Goal: Find specific page/section: Find specific page/section

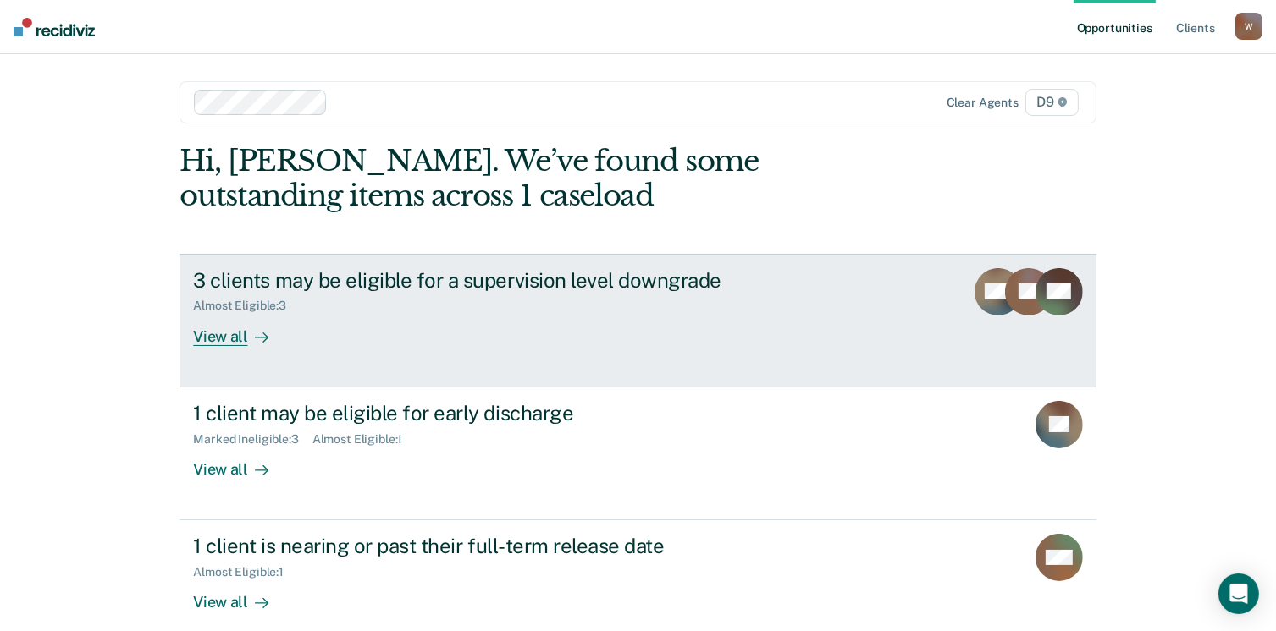
click at [209, 336] on div "View all" at bounding box center [240, 329] width 95 height 33
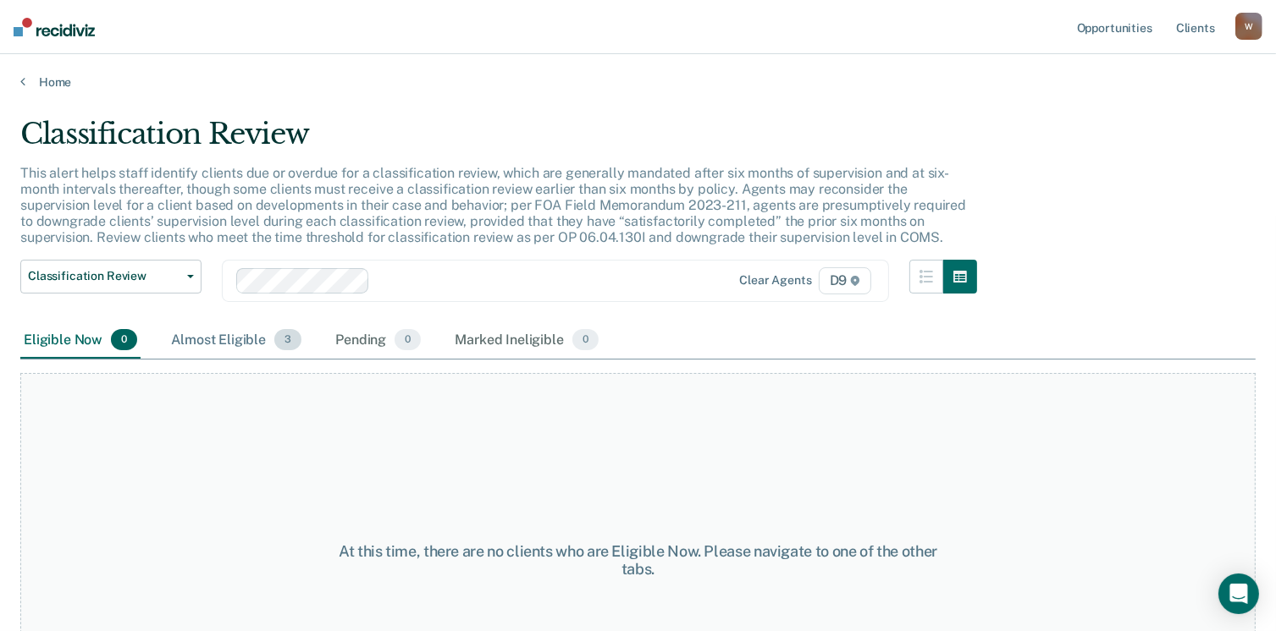
click at [213, 333] on div "Almost Eligible 3" at bounding box center [236, 340] width 137 height 37
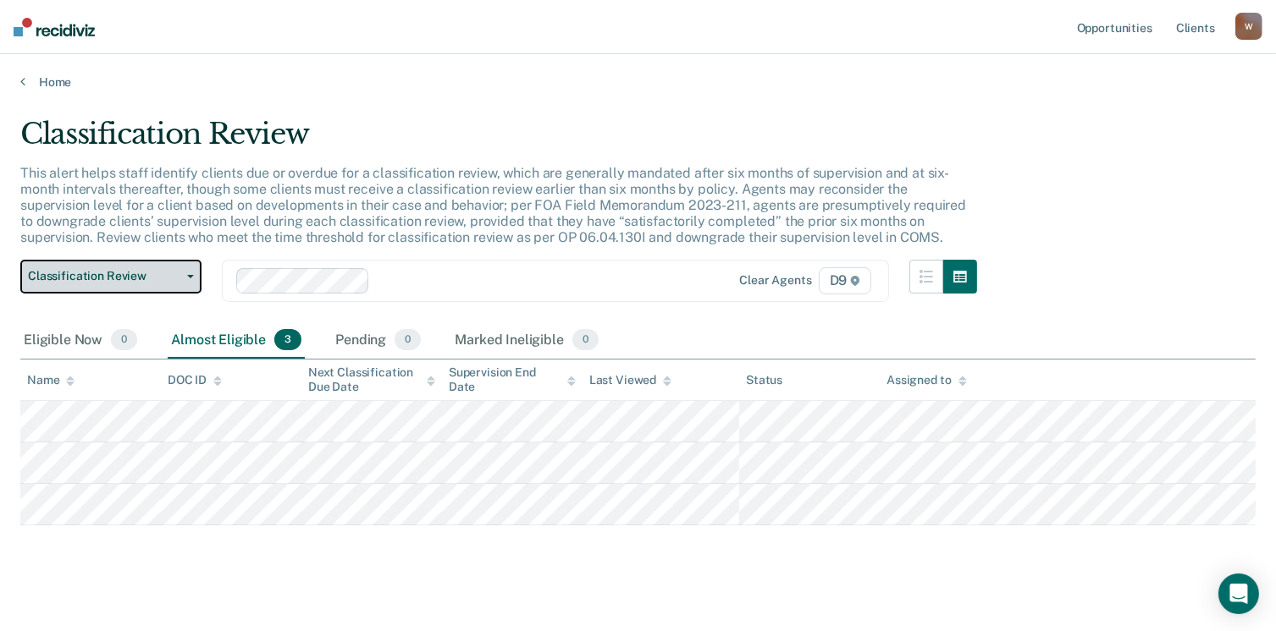
click at [190, 279] on button "Classification Review" at bounding box center [110, 277] width 181 height 34
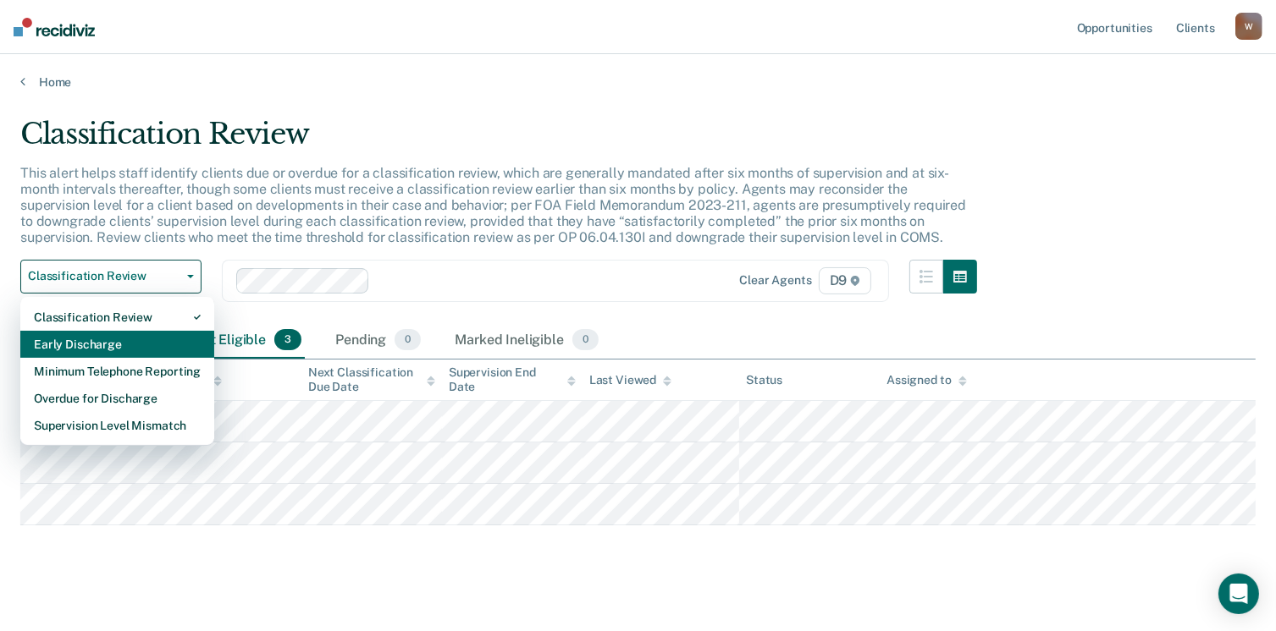
click at [156, 343] on div "Early Discharge" at bounding box center [117, 344] width 167 height 27
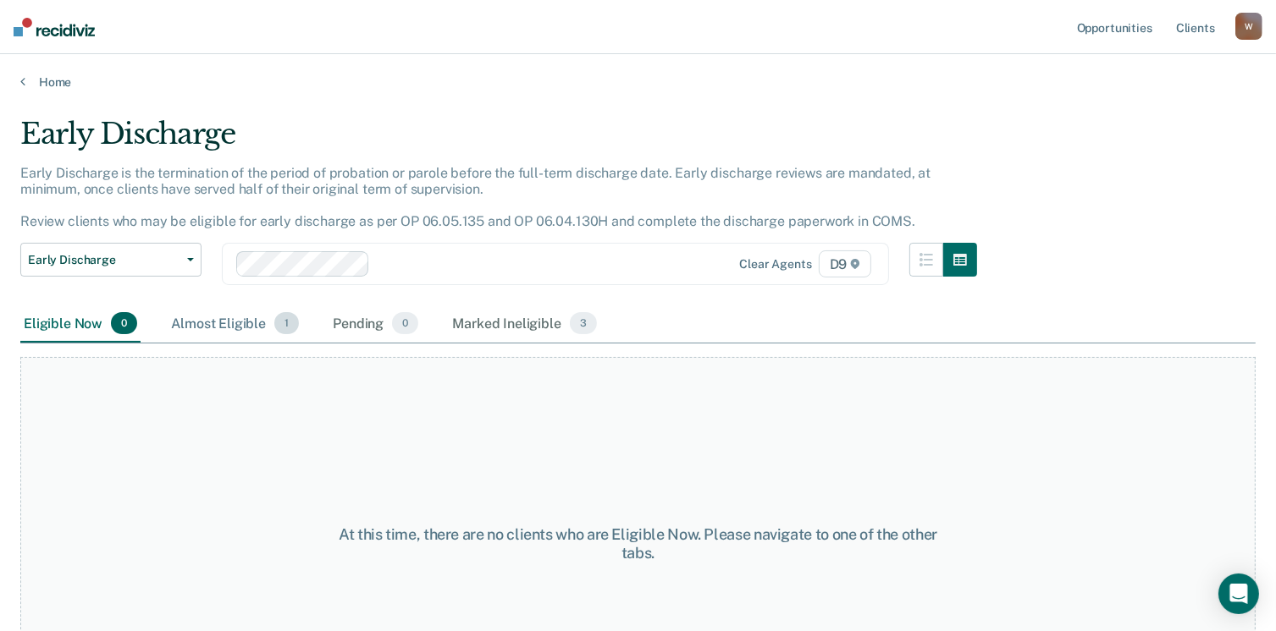
click at [227, 314] on div "Almost Eligible 1" at bounding box center [235, 324] width 135 height 37
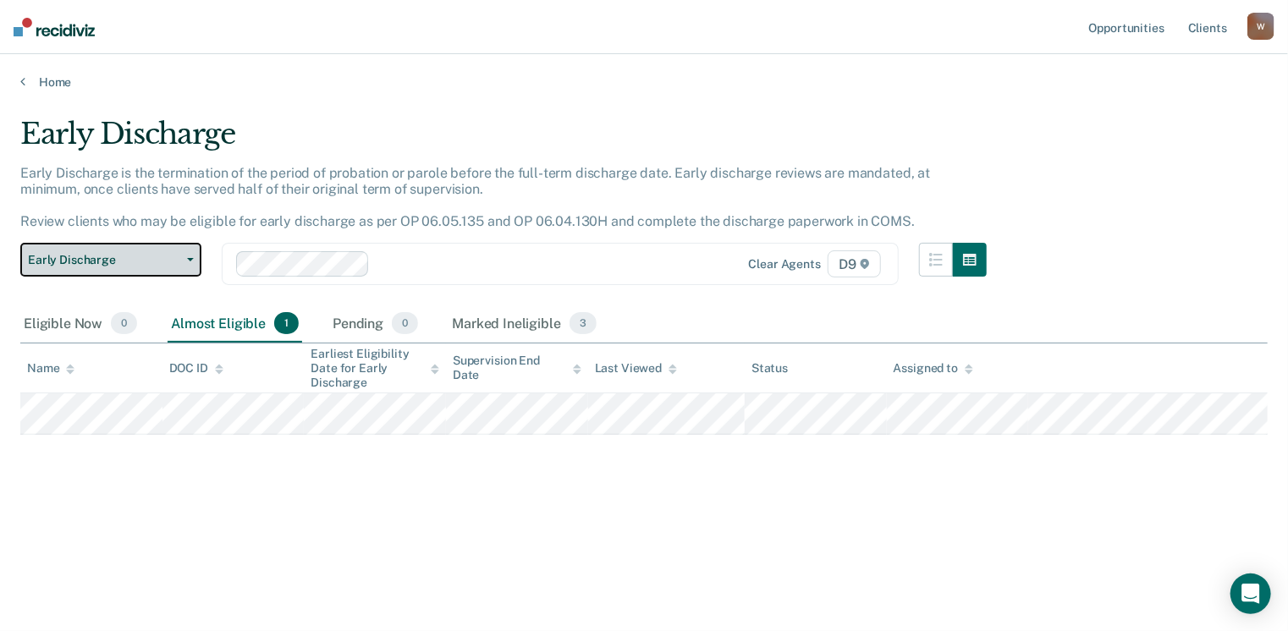
click at [190, 254] on button "Early Discharge" at bounding box center [110, 260] width 181 height 34
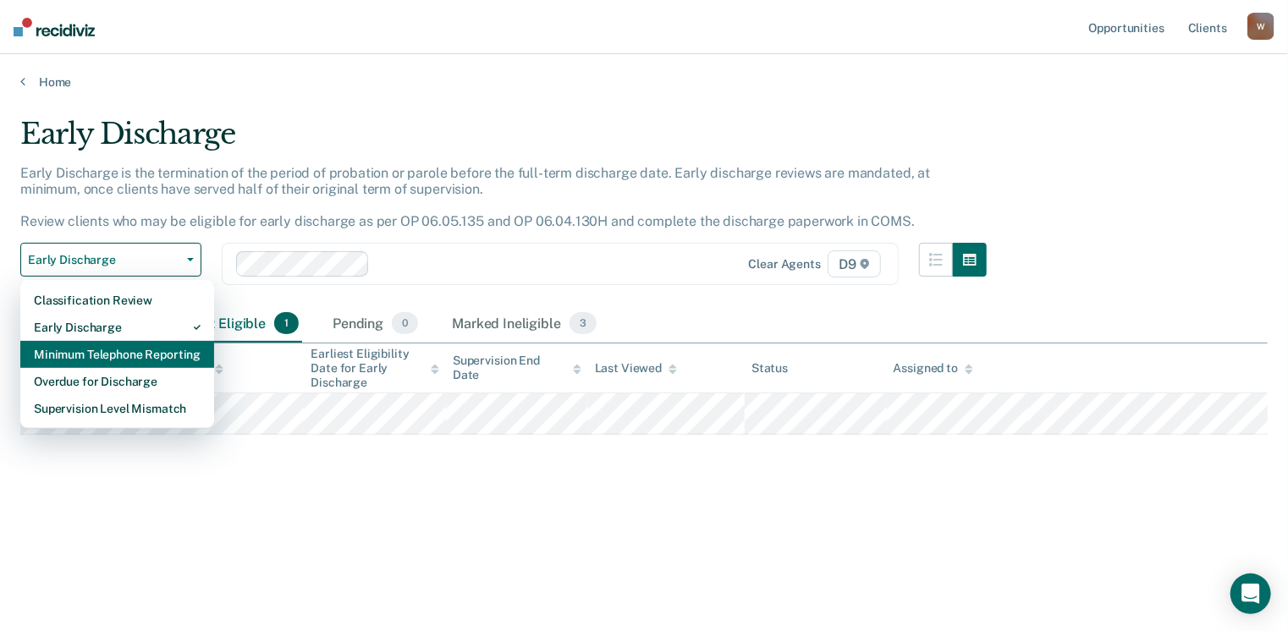
click at [190, 361] on div "Minimum Telephone Reporting" at bounding box center [117, 354] width 167 height 27
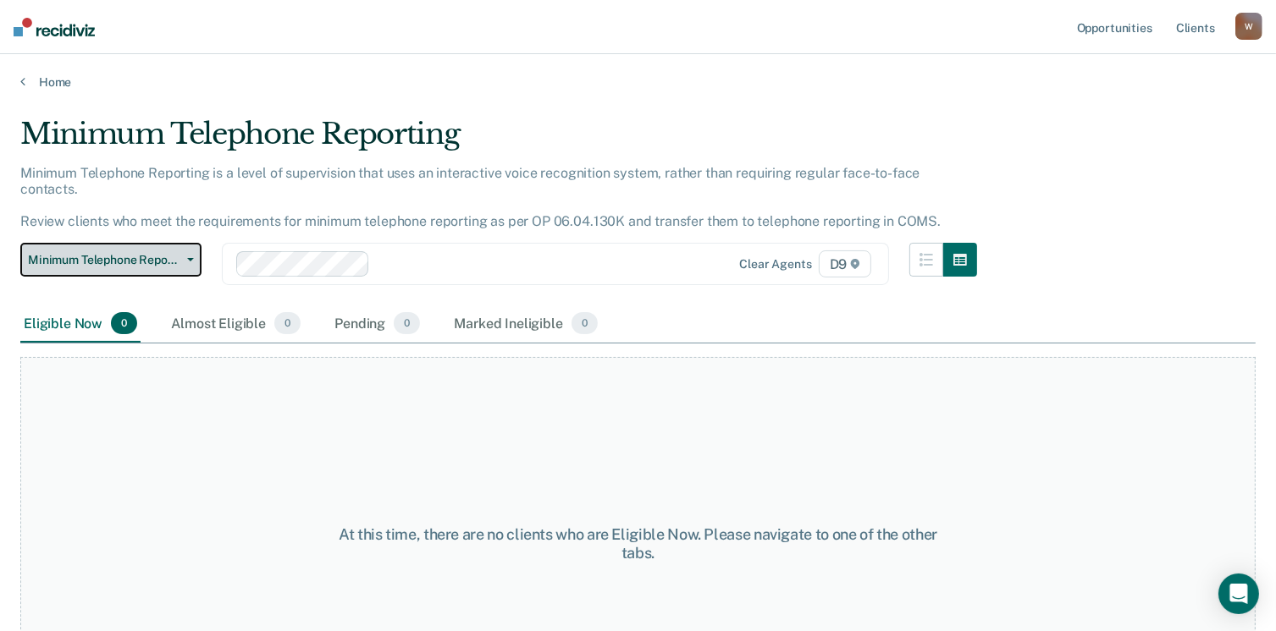
click at [190, 258] on icon "button" at bounding box center [190, 259] width 7 height 3
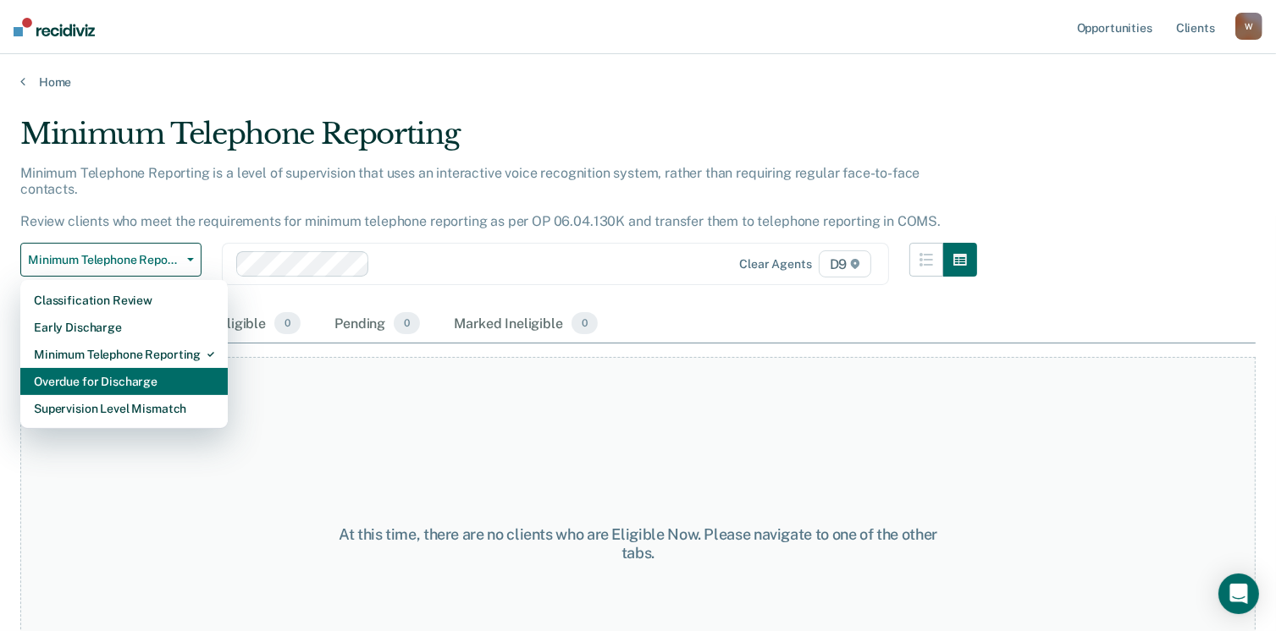
click at [179, 372] on div "Overdue for Discharge" at bounding box center [124, 381] width 180 height 27
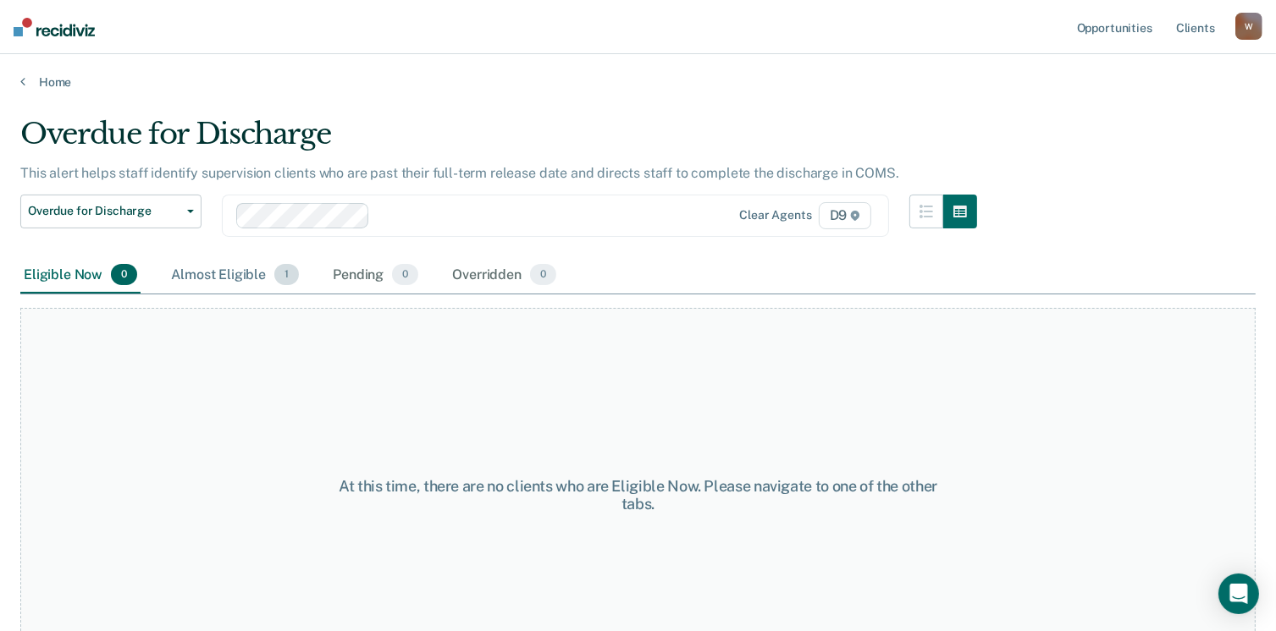
click at [230, 273] on div "Almost Eligible 1" at bounding box center [235, 275] width 135 height 37
